Goal: Transaction & Acquisition: Purchase product/service

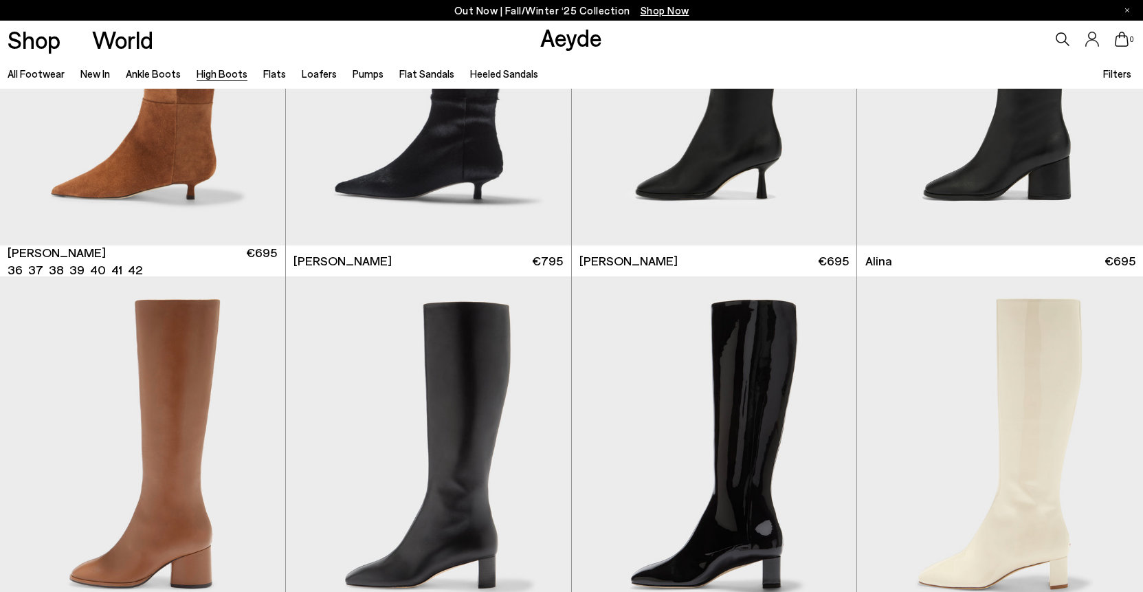
scroll to position [2149, 0]
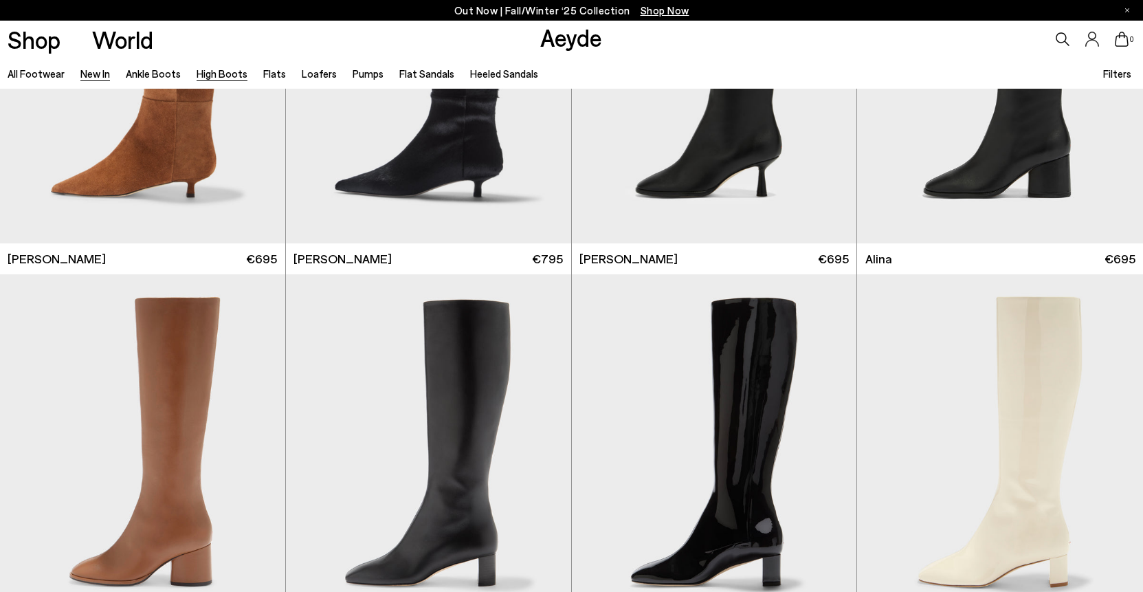
click at [102, 72] on link "New In" at bounding box center [95, 73] width 30 height 12
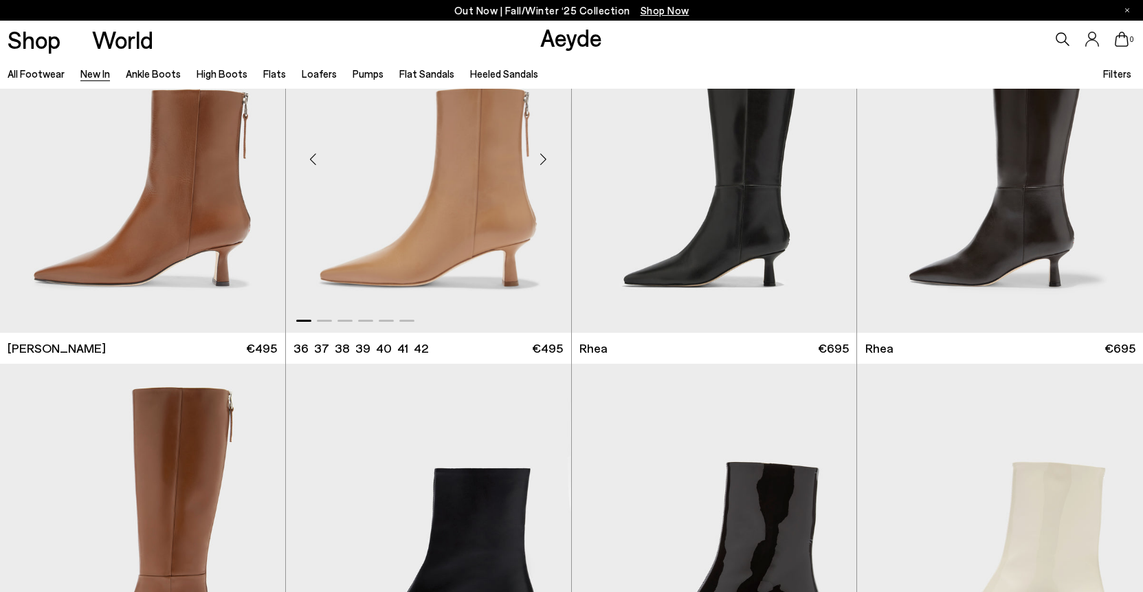
scroll to position [3080, 0]
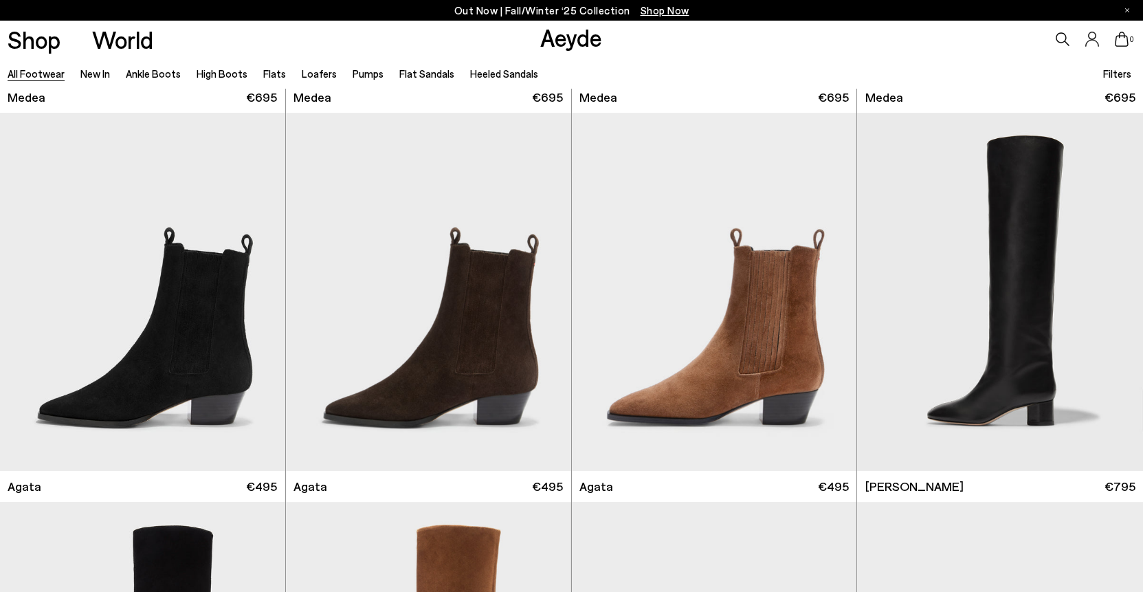
scroll to position [399, 0]
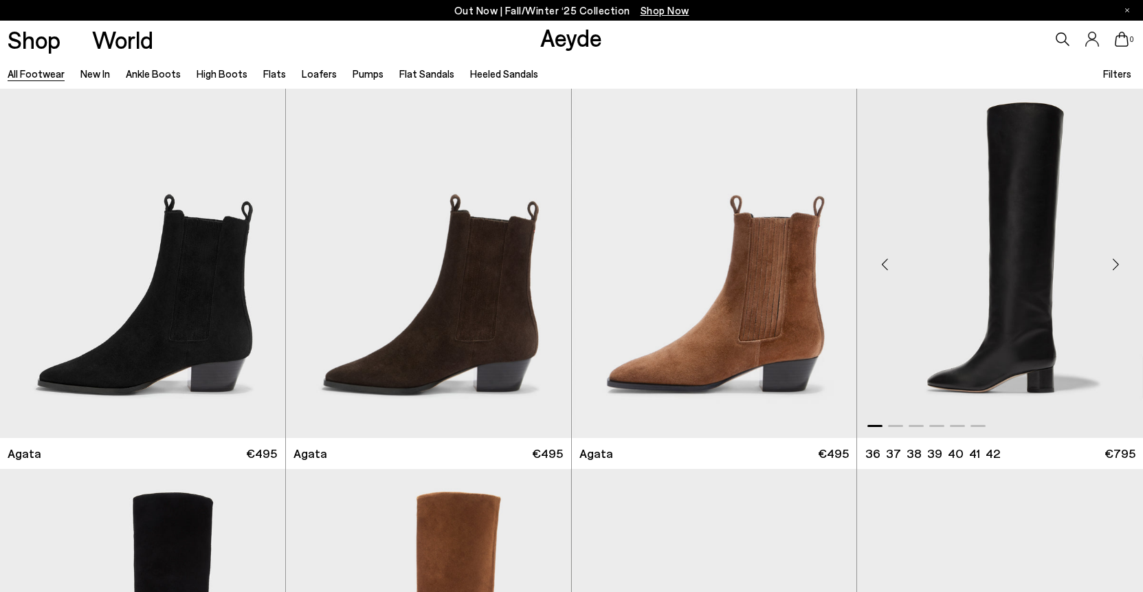
click at [1018, 295] on img "1 / 6" at bounding box center [1000, 259] width 286 height 358
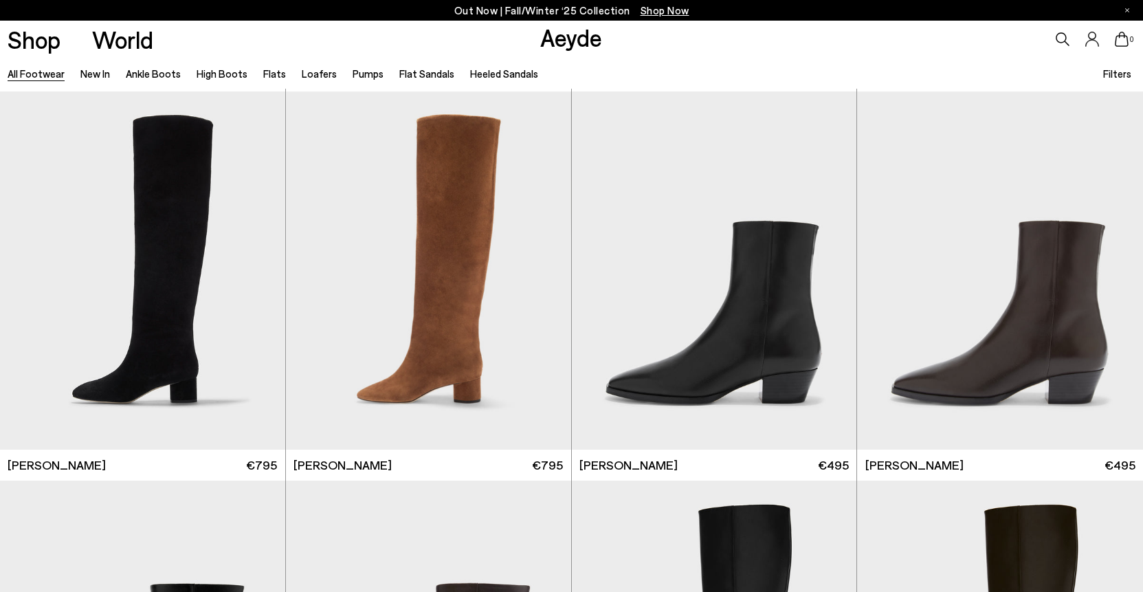
scroll to position [778, 0]
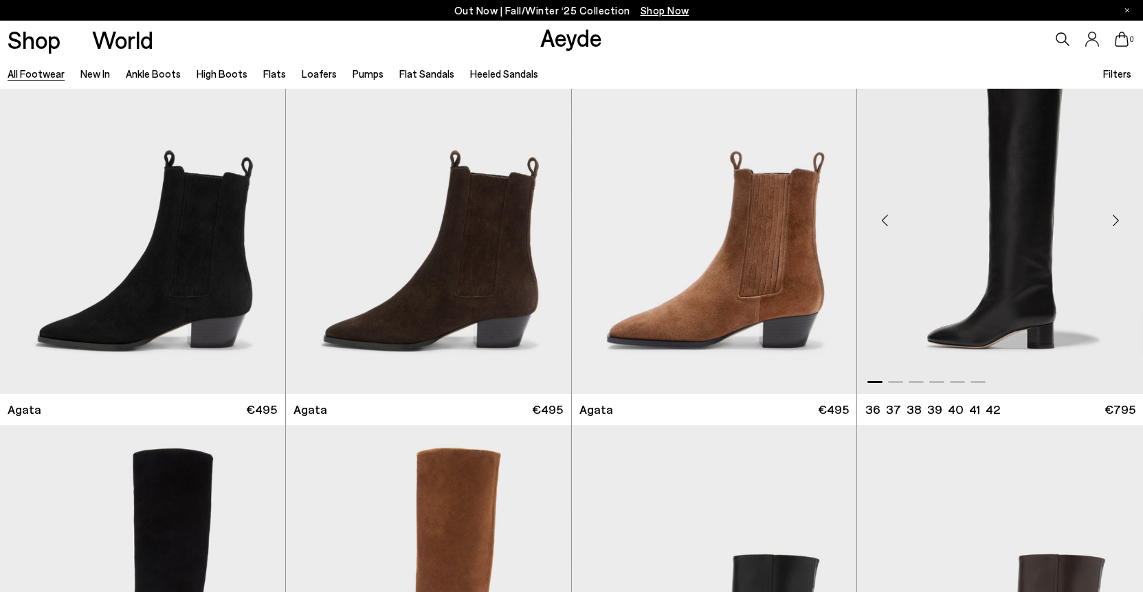
scroll to position [392, 0]
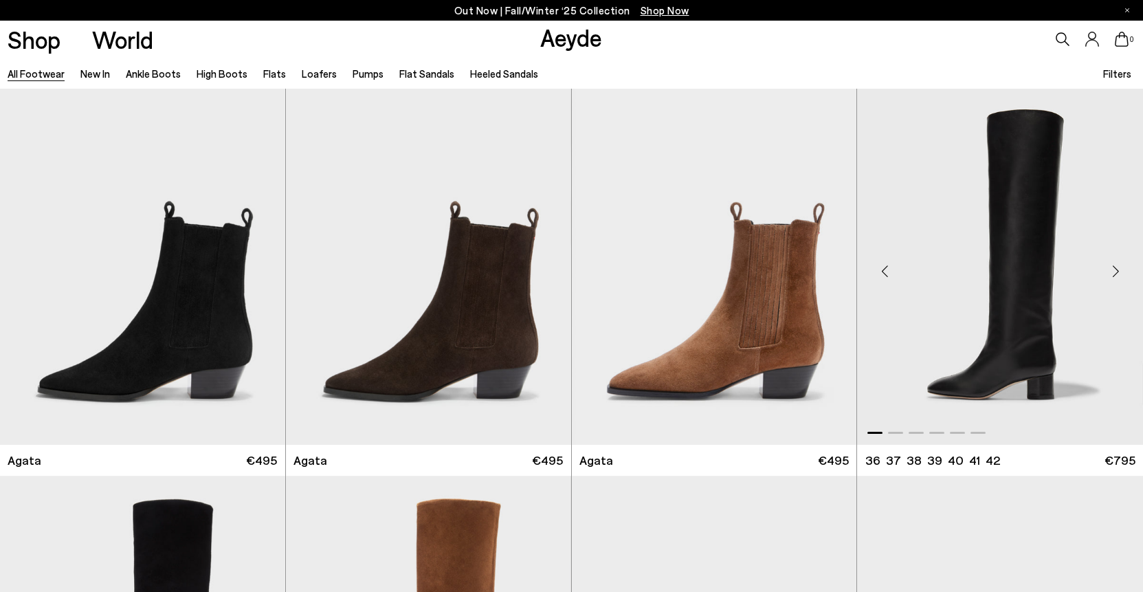
click at [1009, 265] on img "1 / 6" at bounding box center [1000, 266] width 286 height 358
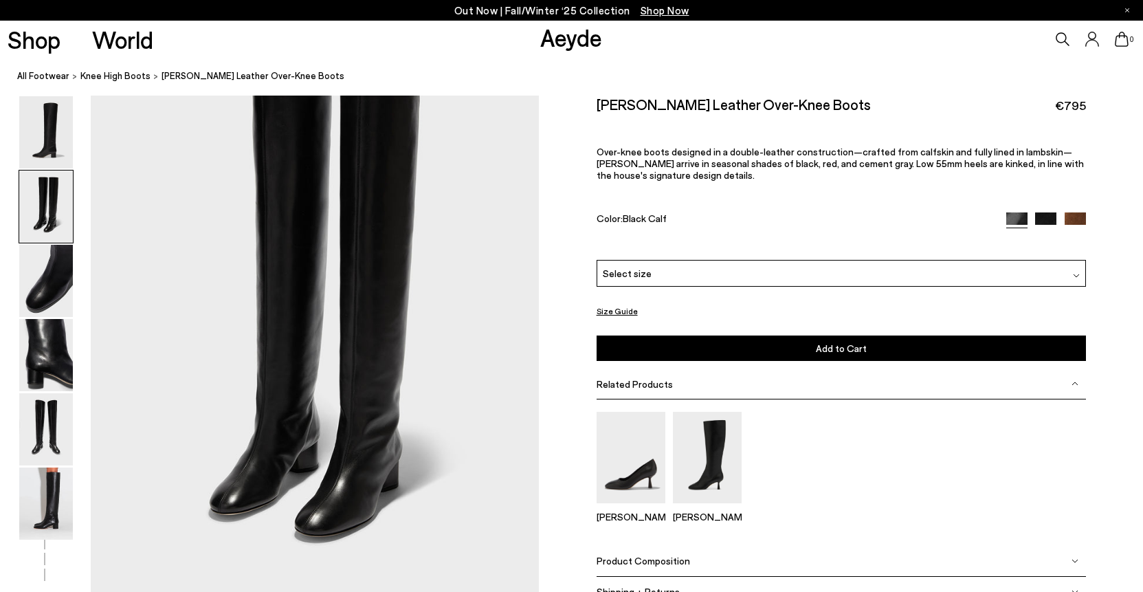
scroll to position [565, 0]
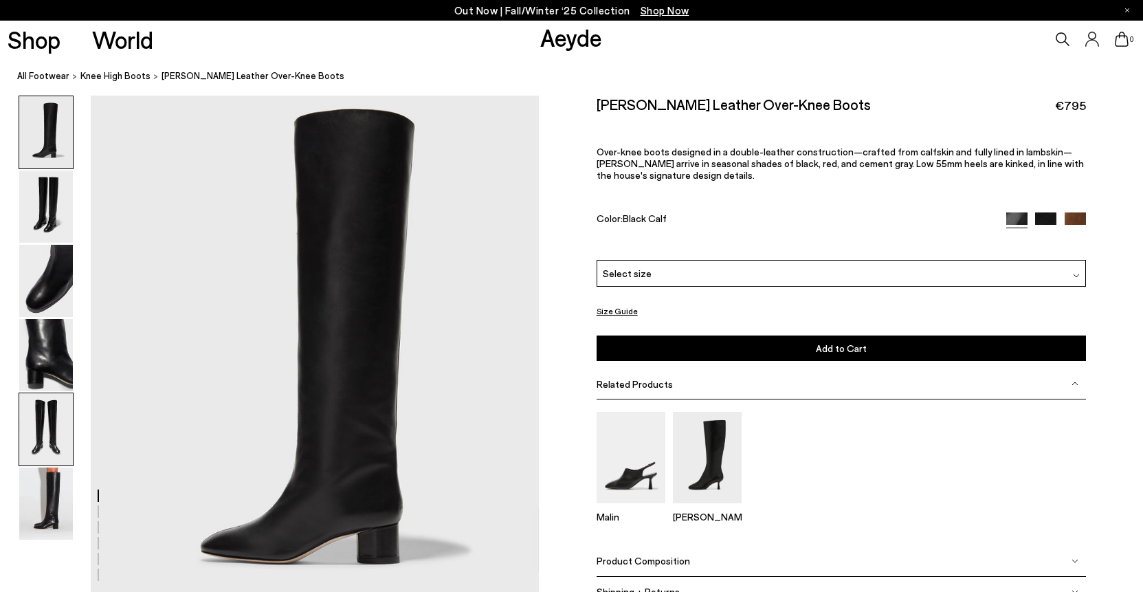
click at [37, 449] on img at bounding box center [46, 429] width 54 height 72
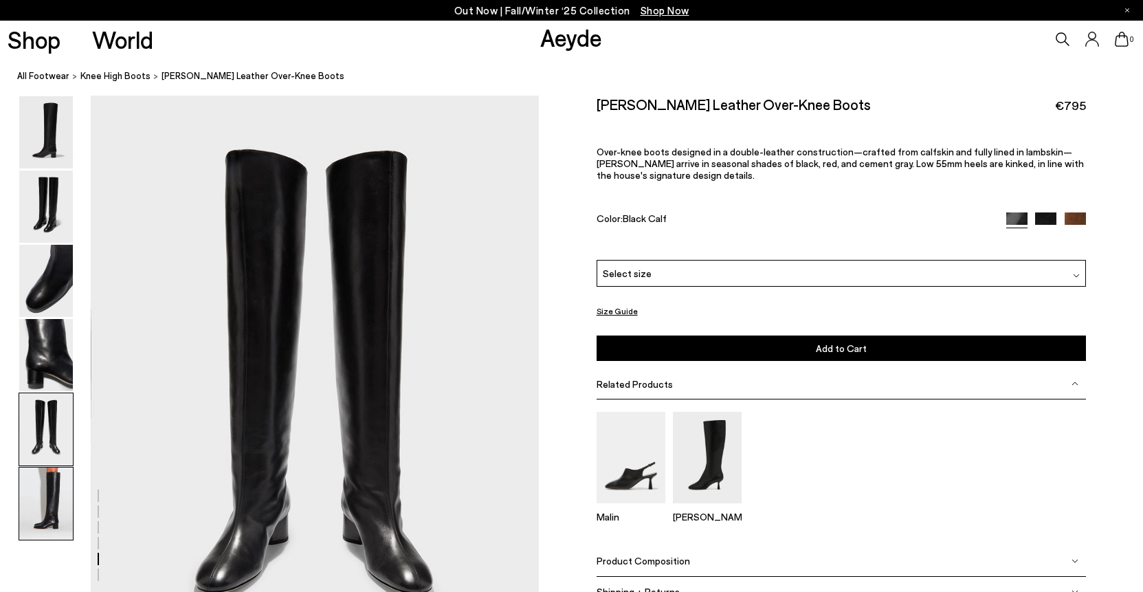
click at [60, 516] on img at bounding box center [46, 503] width 54 height 72
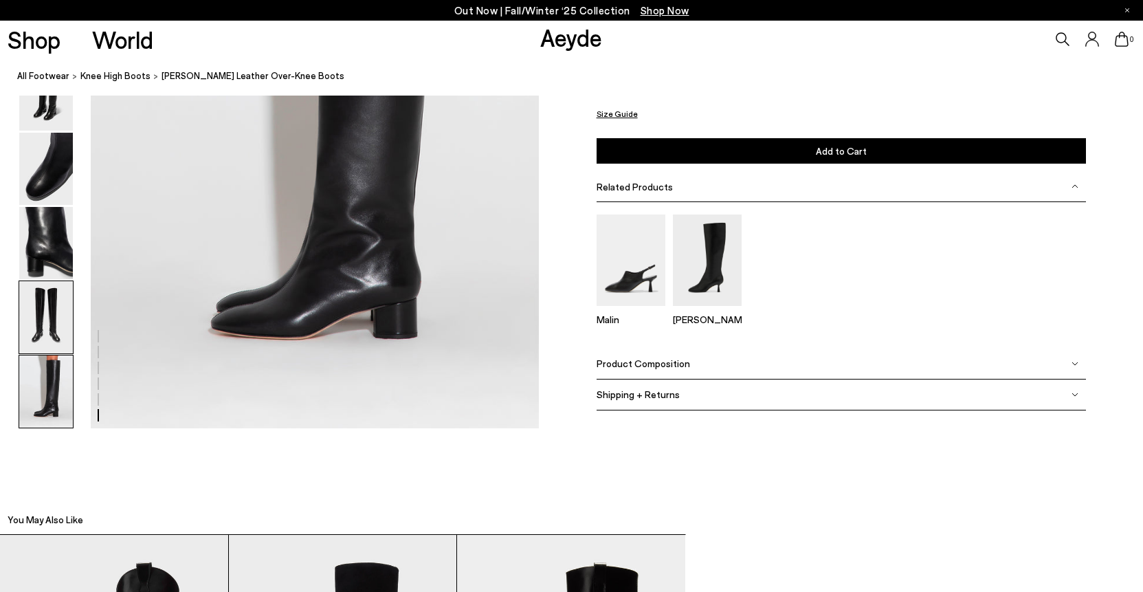
click at [56, 284] on img at bounding box center [46, 317] width 54 height 72
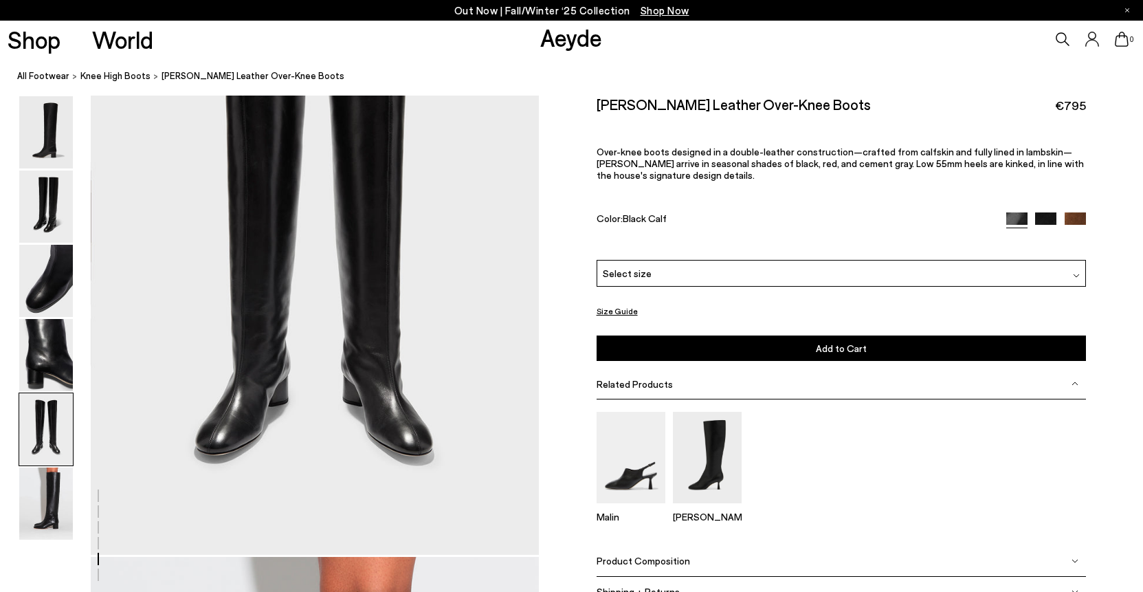
scroll to position [2298, 0]
